Goal: Task Accomplishment & Management: Use online tool/utility

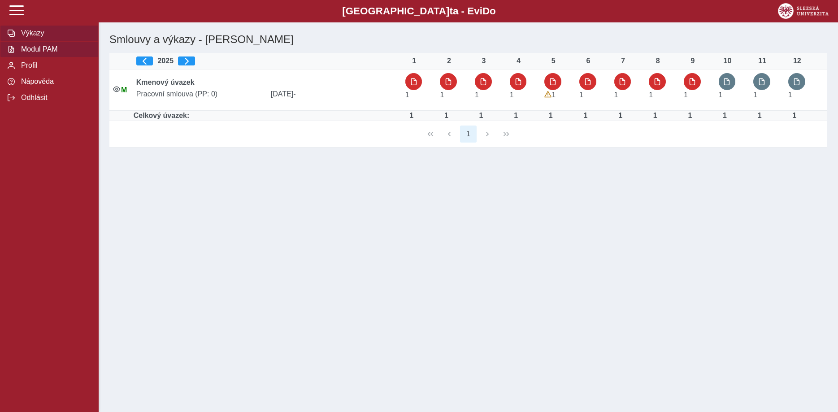
click at [34, 53] on span "Modul PAM" at bounding box center [54, 49] width 73 height 8
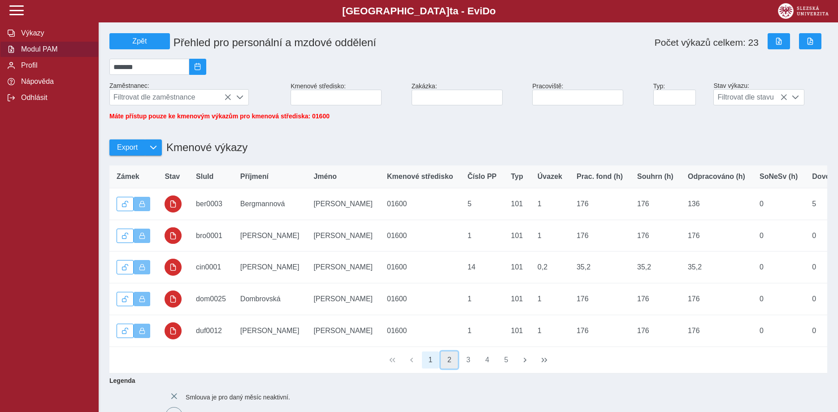
click at [450, 365] on button "2" at bounding box center [449, 360] width 17 height 17
click at [466, 366] on button "3" at bounding box center [468, 360] width 17 height 17
click at [485, 366] on button "4" at bounding box center [487, 360] width 17 height 17
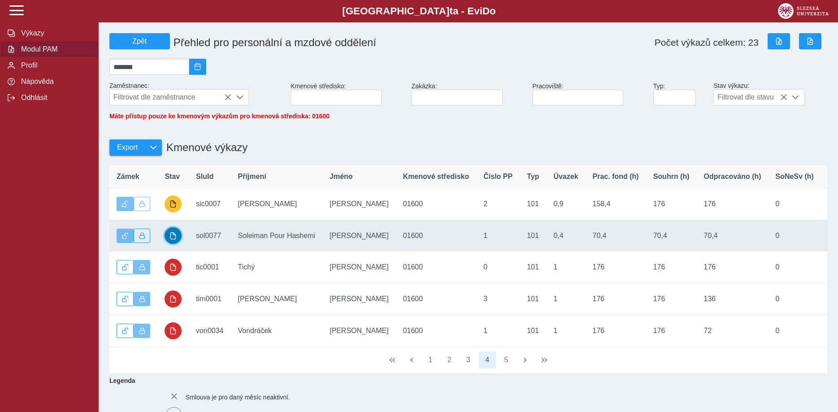
click at [170, 239] on span "button" at bounding box center [172, 235] width 7 height 7
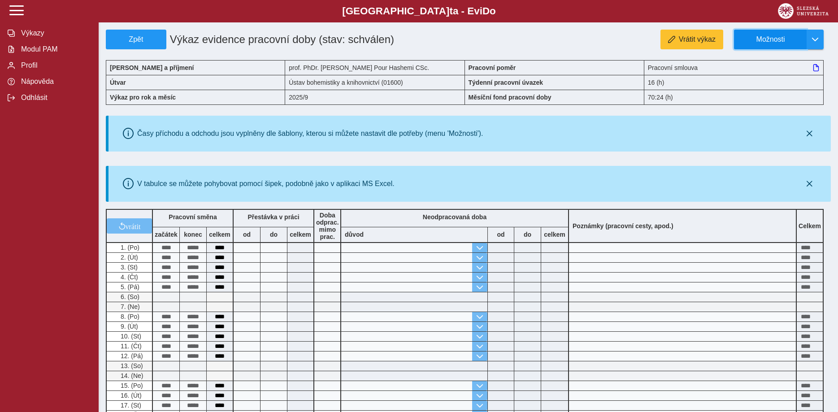
click at [771, 40] on span "Možnosti" at bounding box center [771, 39] width 58 height 8
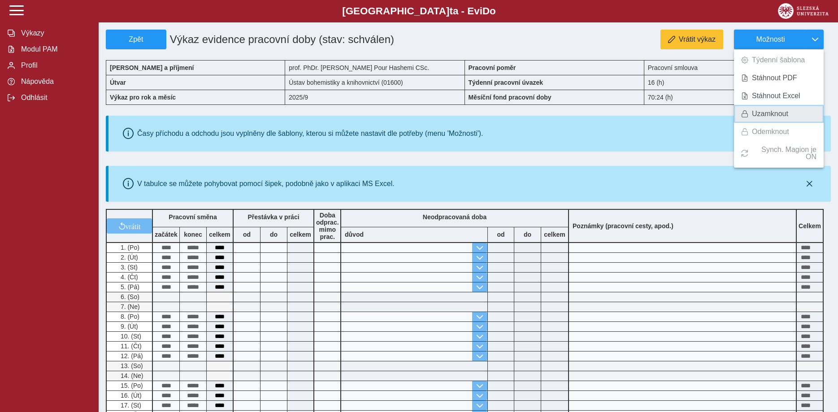
click at [761, 112] on span "Uzamknout" at bounding box center [770, 113] width 36 height 7
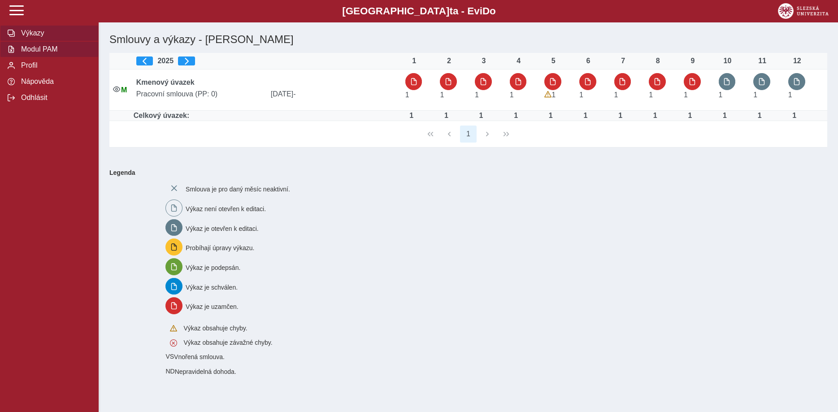
click at [27, 53] on span "Modul PAM" at bounding box center [54, 49] width 73 height 8
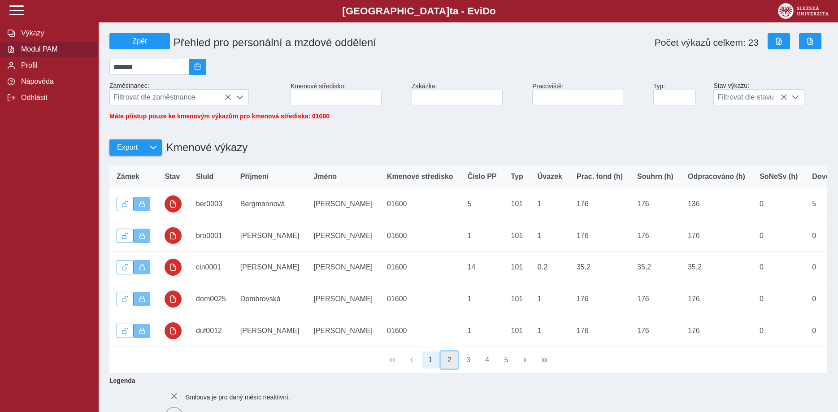
click at [449, 367] on button "2" at bounding box center [449, 360] width 17 height 17
click at [466, 366] on button "3" at bounding box center [468, 360] width 17 height 17
click at [489, 367] on button "4" at bounding box center [487, 360] width 17 height 17
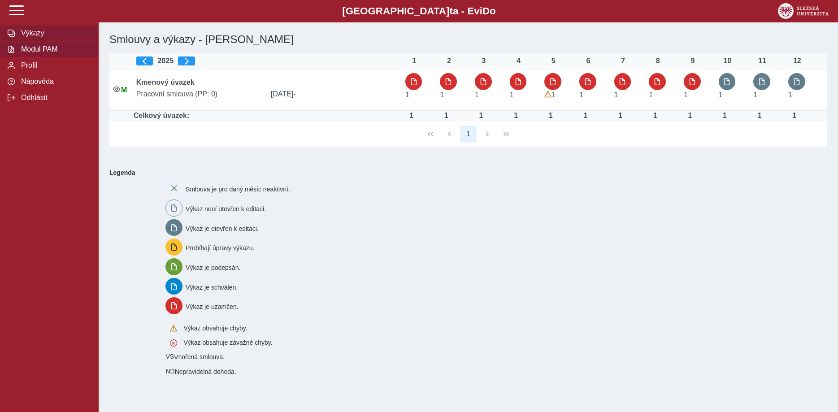
click at [50, 53] on span "Modul PAM" at bounding box center [54, 49] width 73 height 8
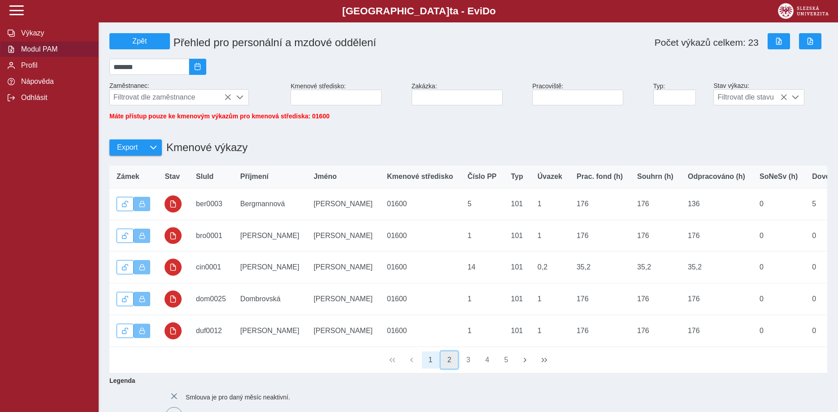
click at [448, 366] on button "2" at bounding box center [449, 360] width 17 height 17
click at [471, 366] on button "3" at bounding box center [468, 360] width 17 height 17
click at [487, 365] on button "4" at bounding box center [487, 360] width 17 height 17
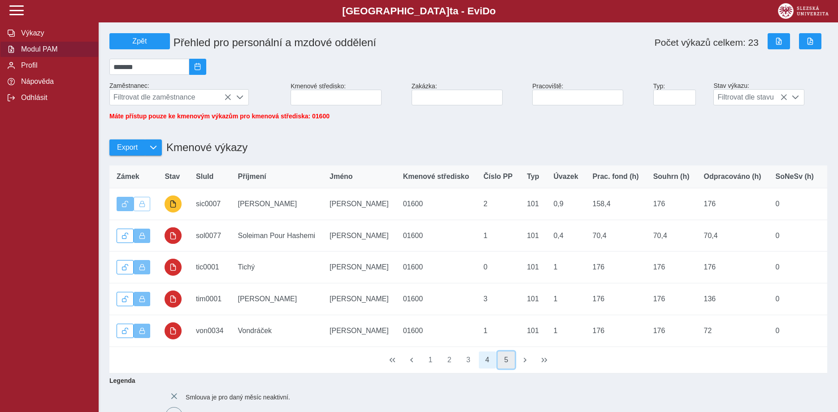
click at [506, 365] on button "5" at bounding box center [506, 360] width 17 height 17
